Goal: Information Seeking & Learning: Learn about a topic

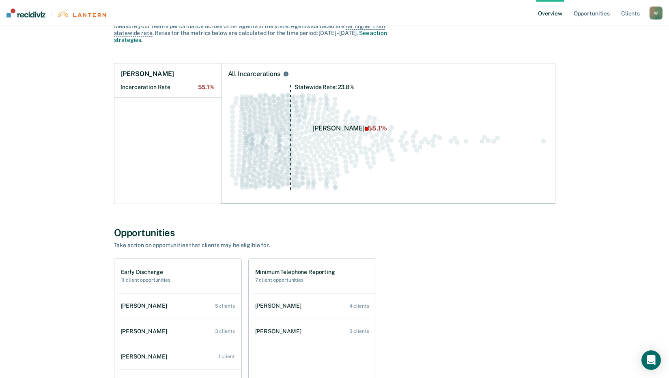
scroll to position [81, 0]
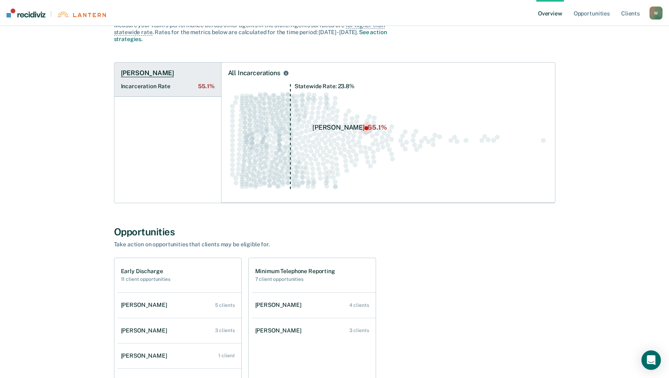
click at [205, 87] on span "55.1%" at bounding box center [206, 86] width 16 height 7
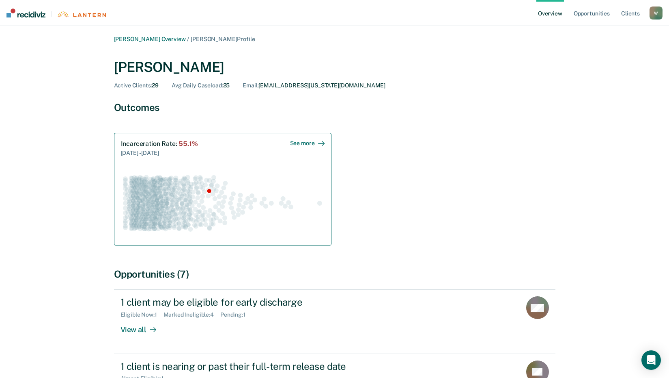
click at [313, 141] on div "See more" at bounding box center [307, 143] width 35 height 7
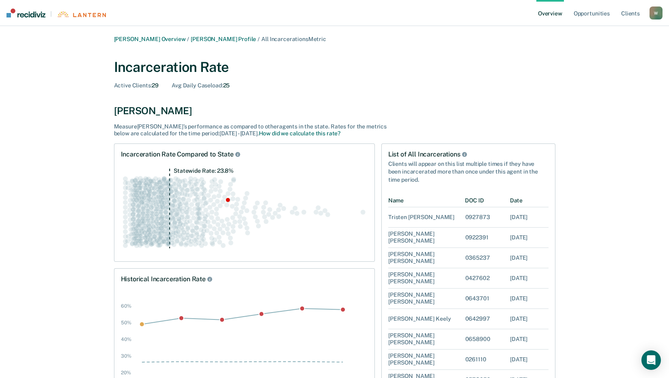
click at [31, 12] on img at bounding box center [25, 13] width 39 height 9
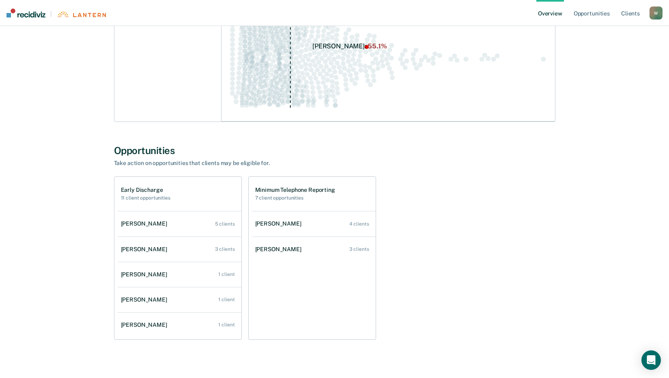
scroll to position [173, 0]
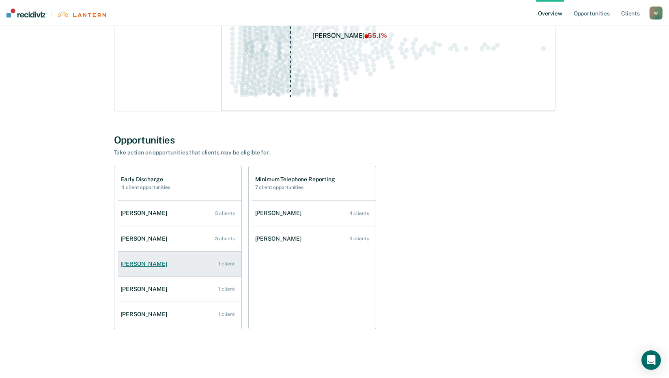
click at [144, 264] on div "[PERSON_NAME]" at bounding box center [146, 263] width 50 height 7
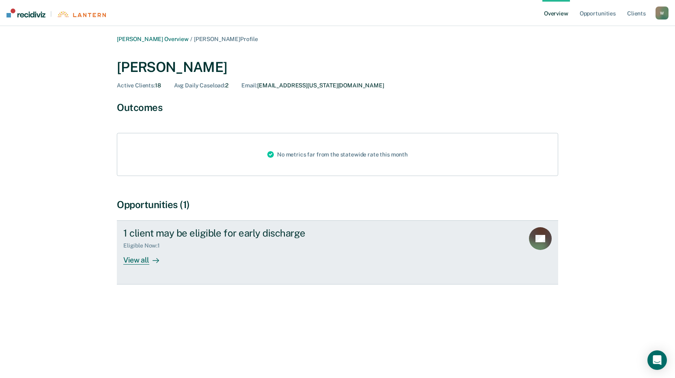
click at [144, 260] on div "View all" at bounding box center [145, 257] width 45 height 16
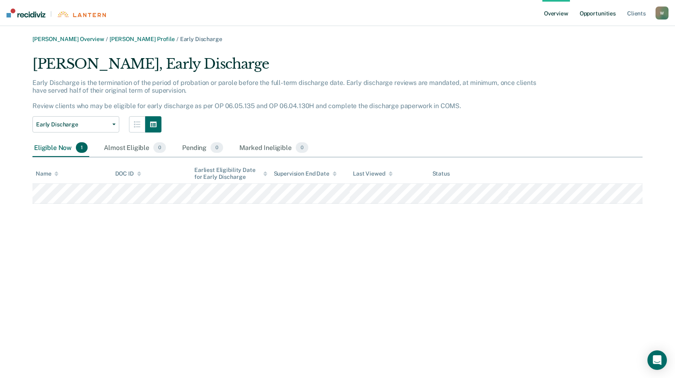
click at [606, 13] on link "Opportunities" at bounding box center [597, 13] width 39 height 26
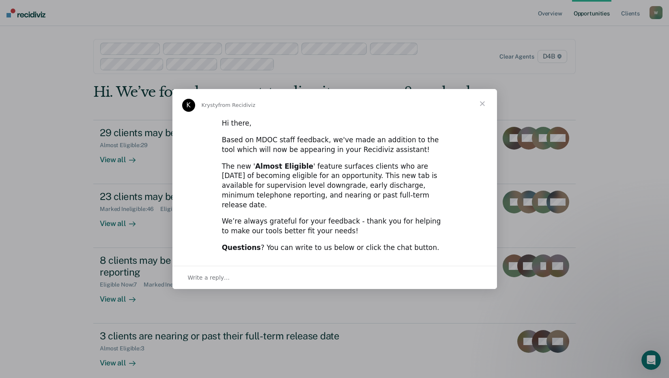
click at [481, 108] on span "Close" at bounding box center [482, 103] width 29 height 29
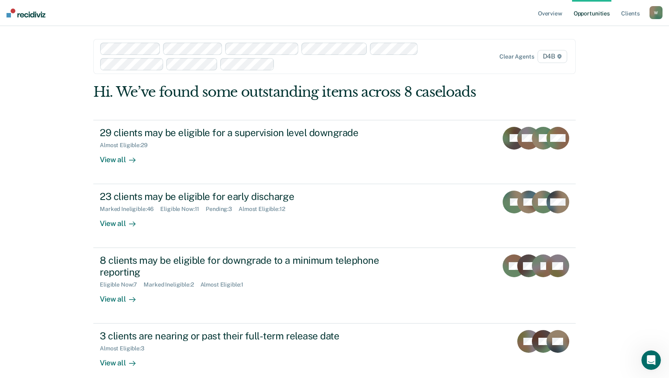
click at [27, 13] on img at bounding box center [25, 13] width 39 height 9
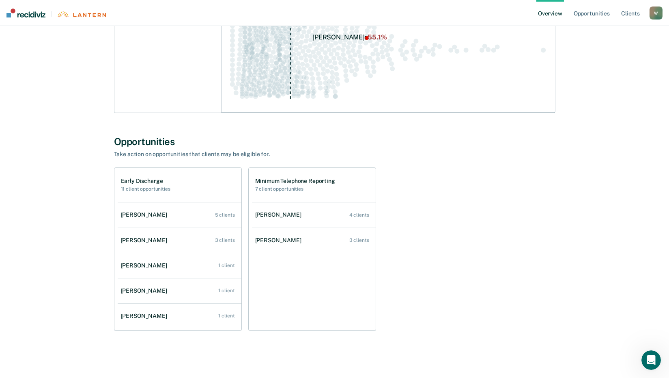
scroll to position [173, 0]
